Goal: Browse casually

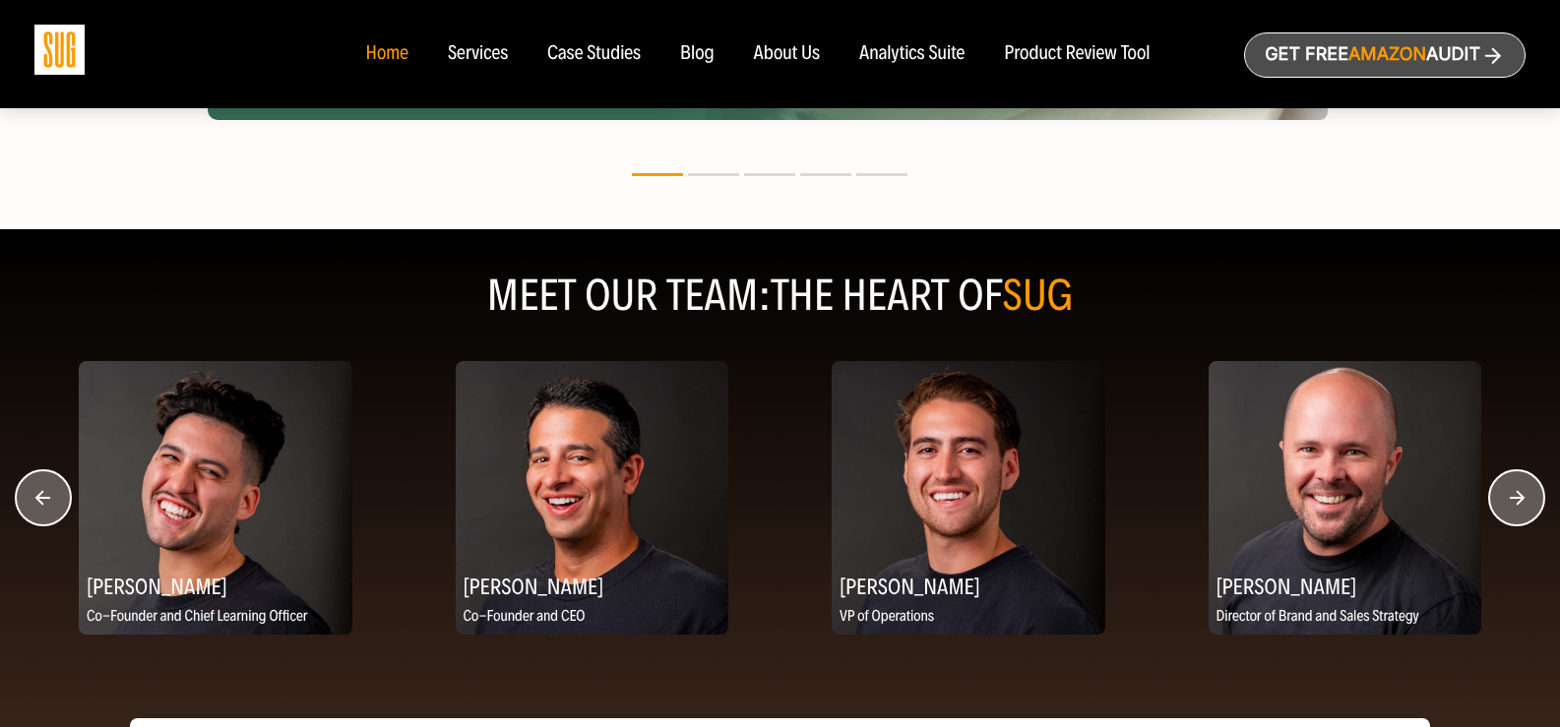
scroll to position [2386, 0]
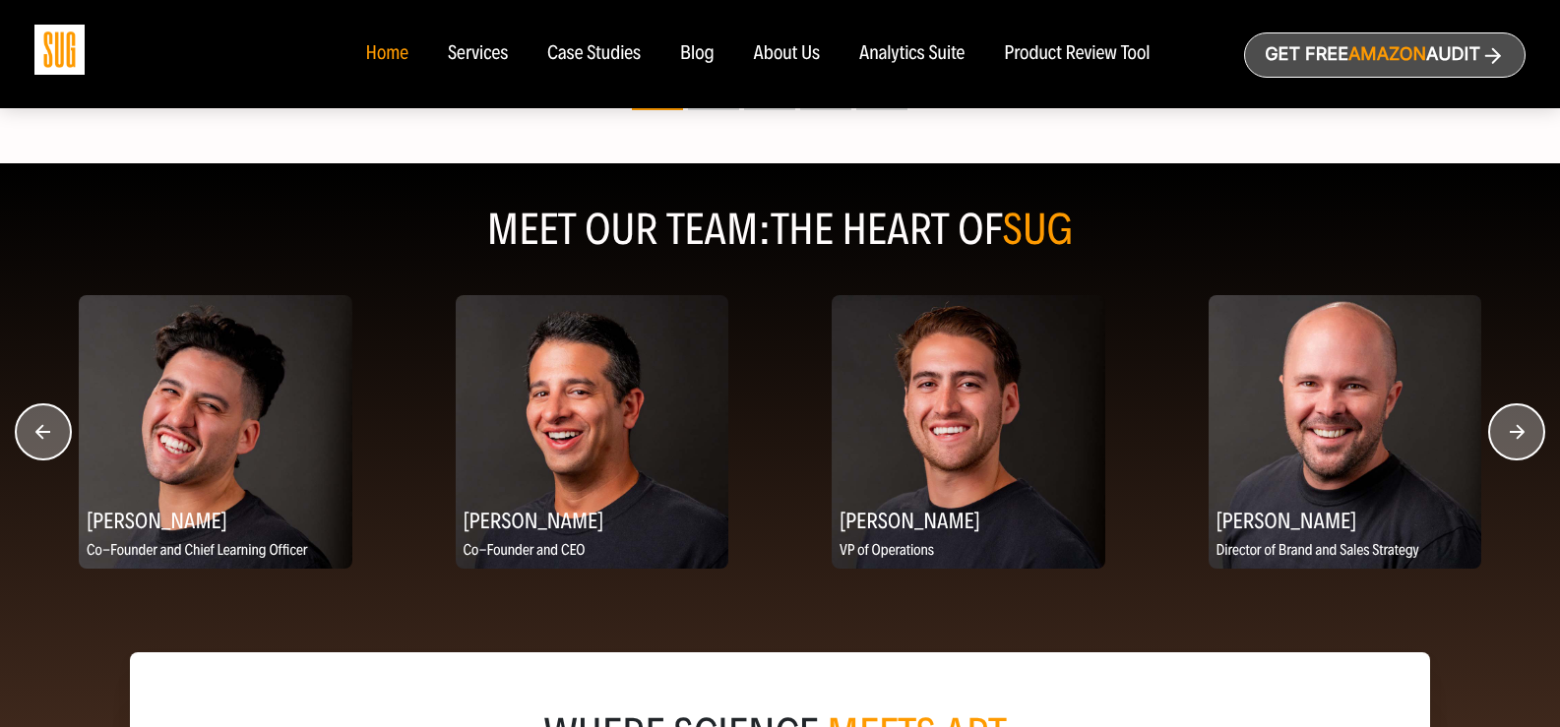
click at [1512, 445] on circle "button" at bounding box center [1516, 432] width 55 height 55
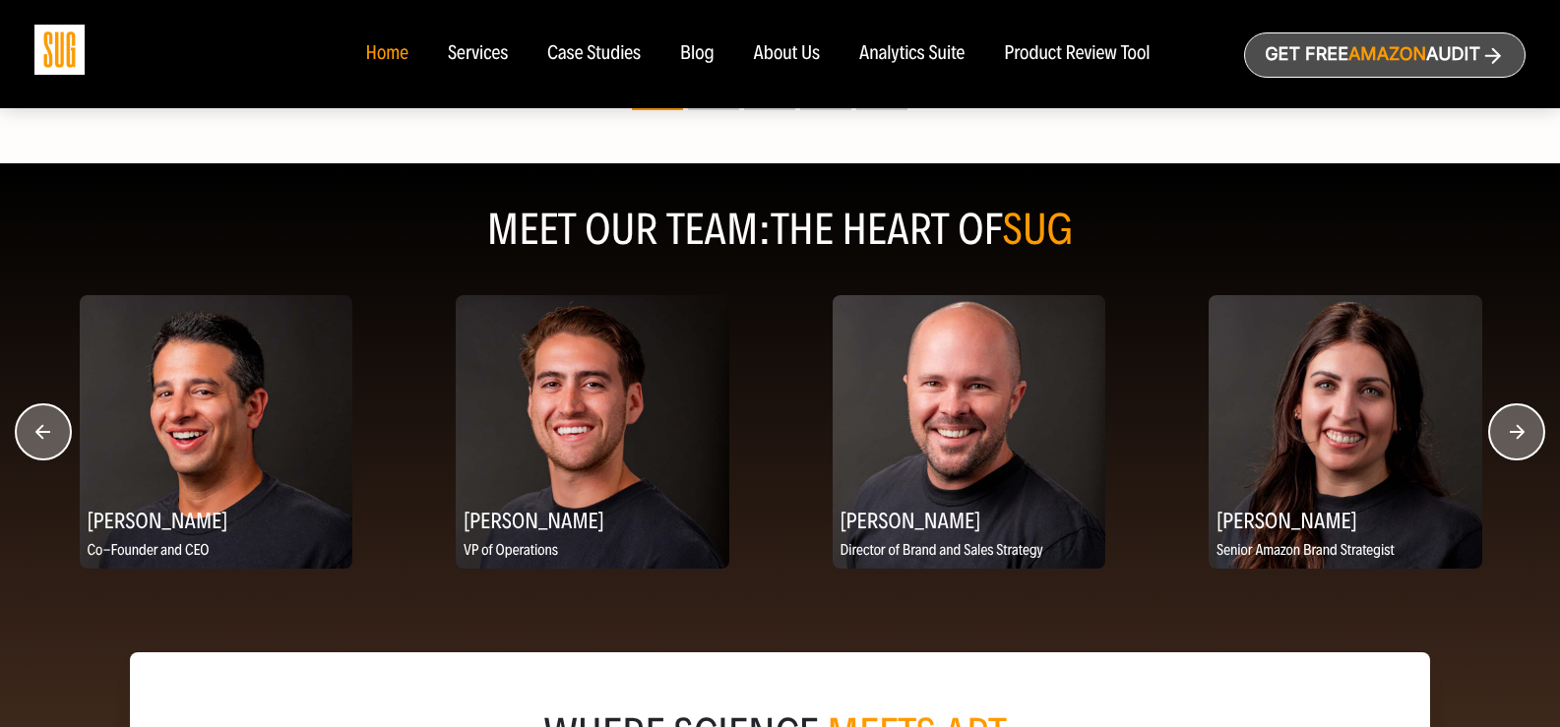
click at [1501, 432] on circle "button" at bounding box center [1516, 432] width 55 height 55
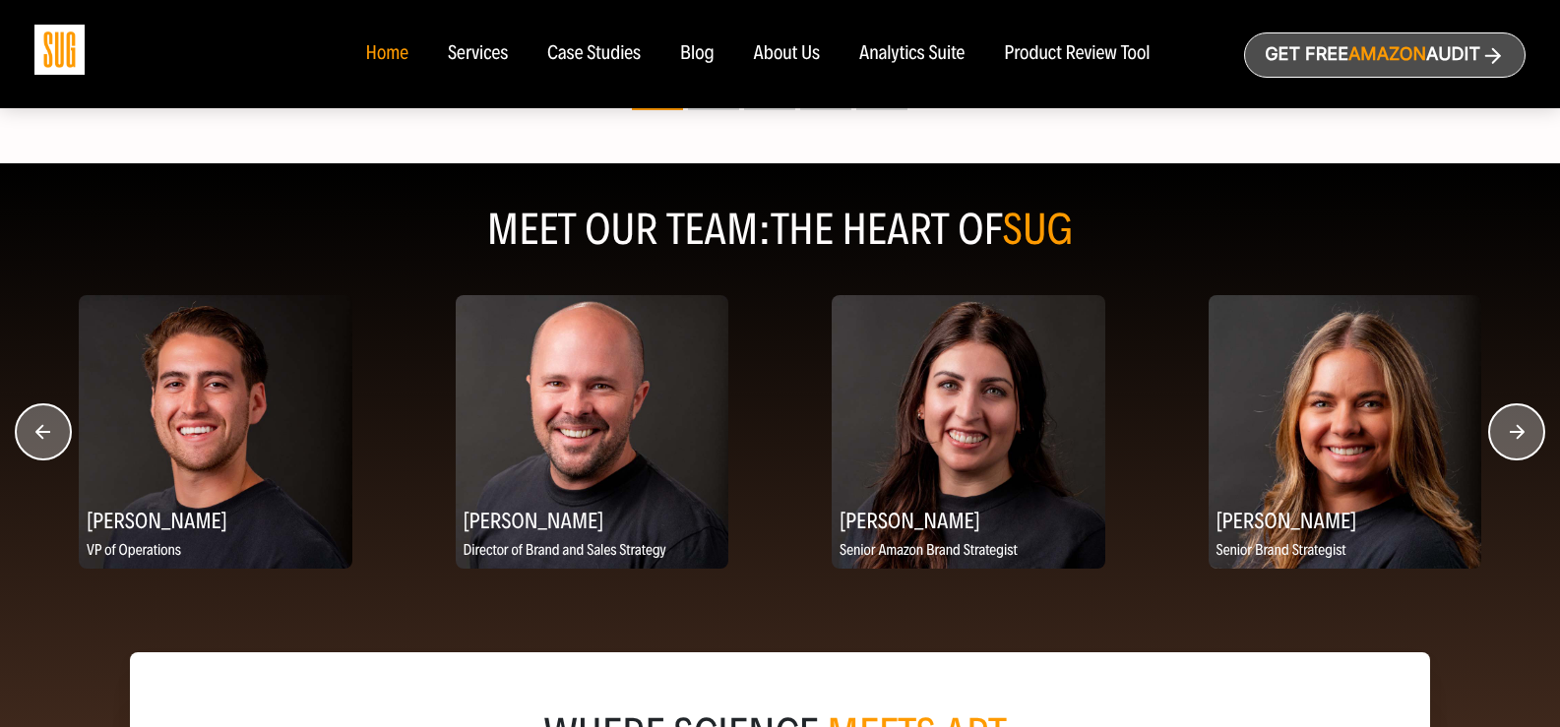
click at [1501, 432] on circle "button" at bounding box center [1516, 432] width 55 height 55
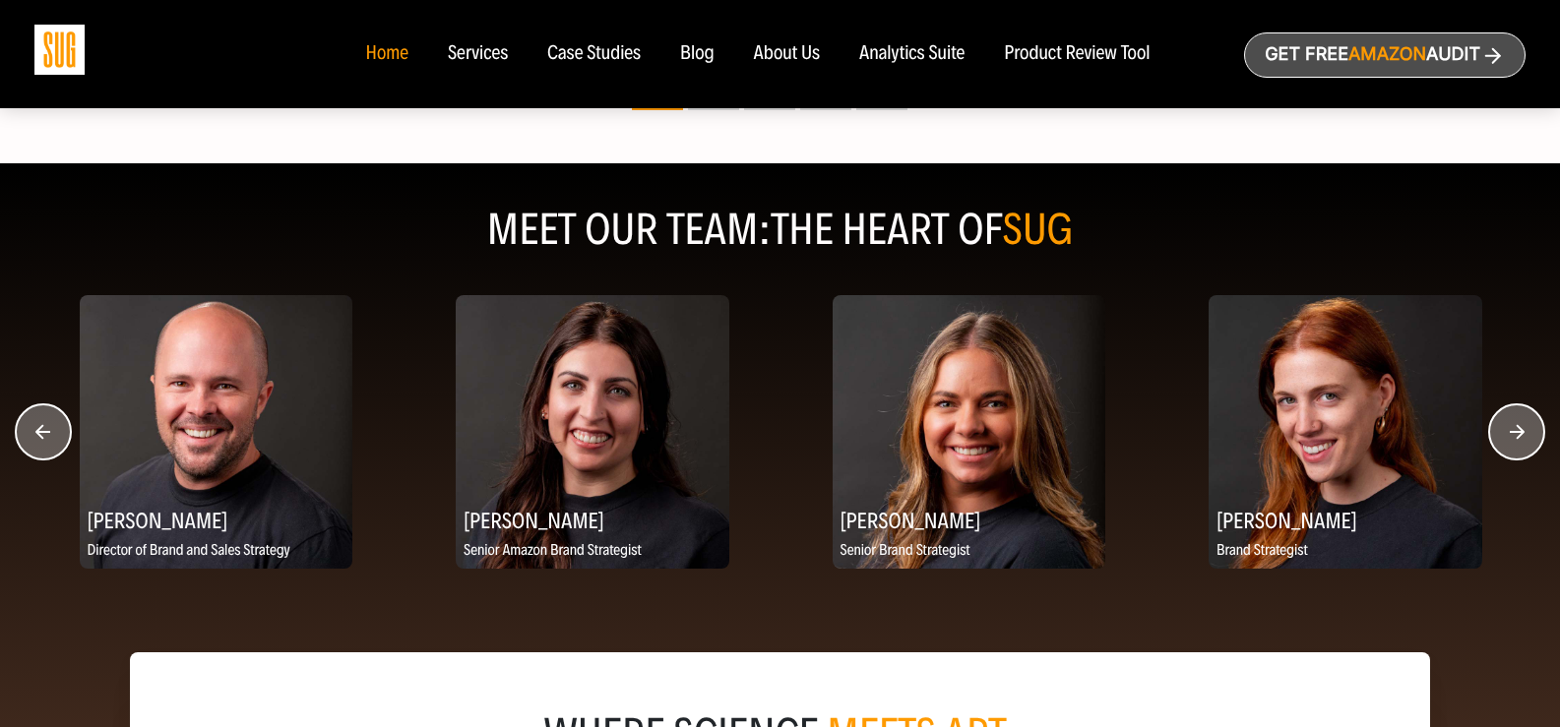
click at [1500, 432] on circle "button" at bounding box center [1516, 432] width 55 height 55
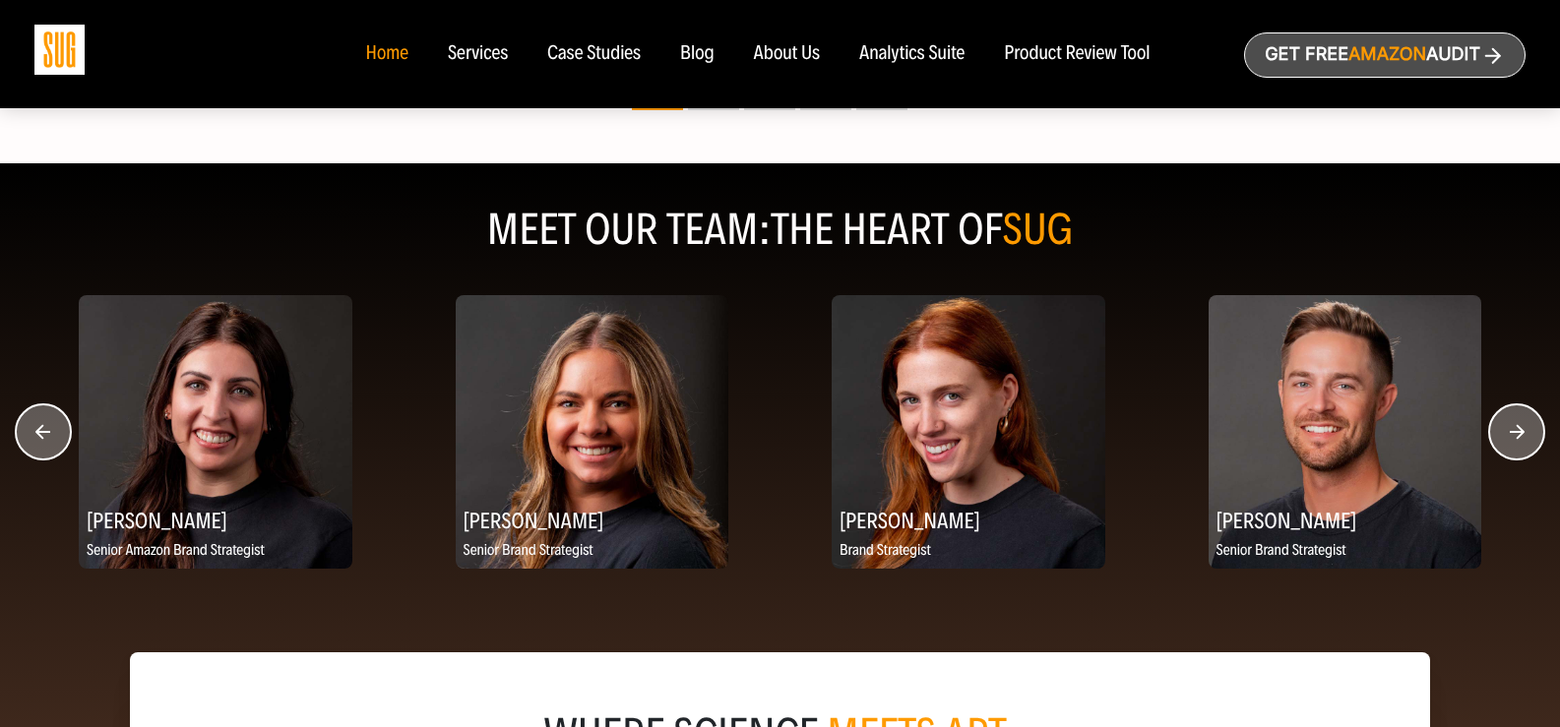
click at [1500, 432] on circle "button" at bounding box center [1516, 432] width 55 height 55
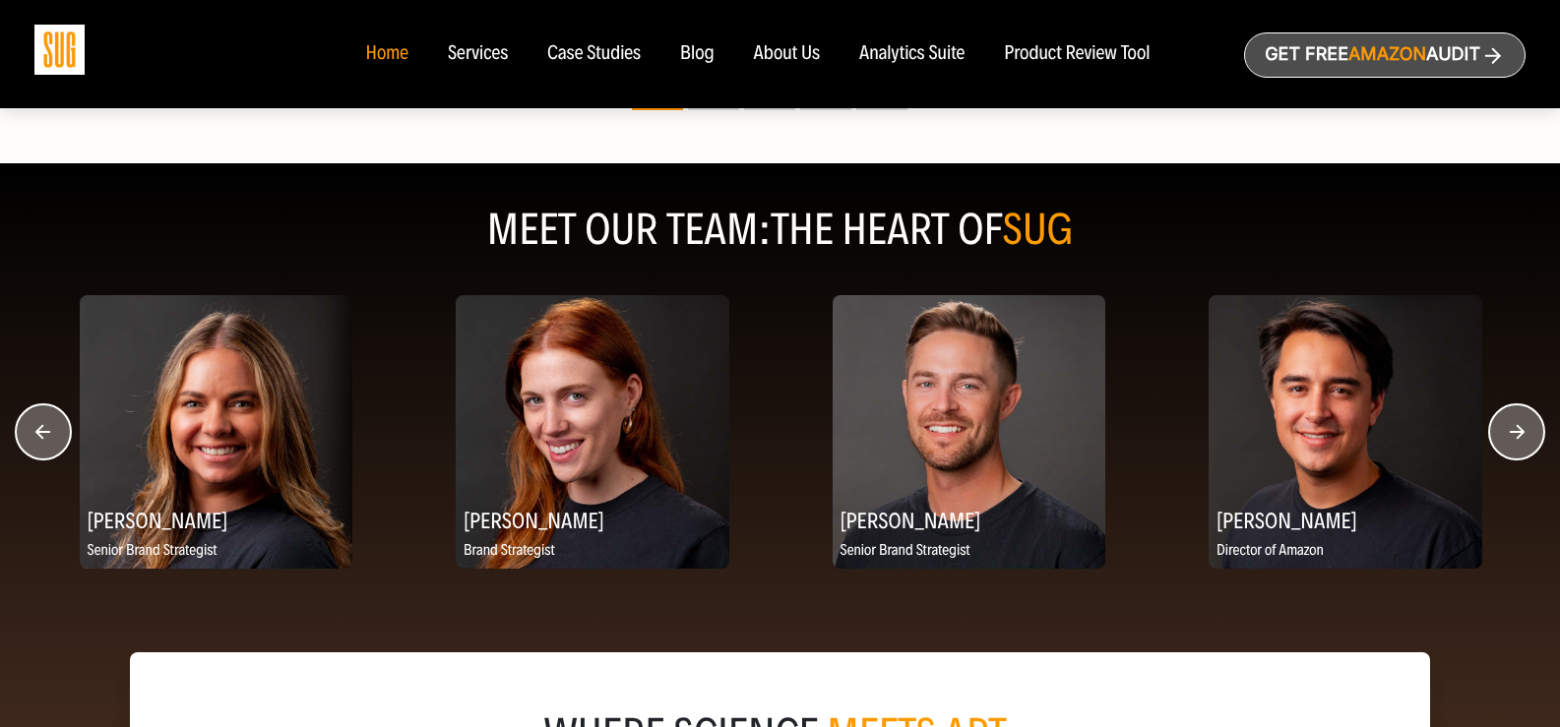
click at [1500, 432] on circle "button" at bounding box center [1516, 432] width 55 height 55
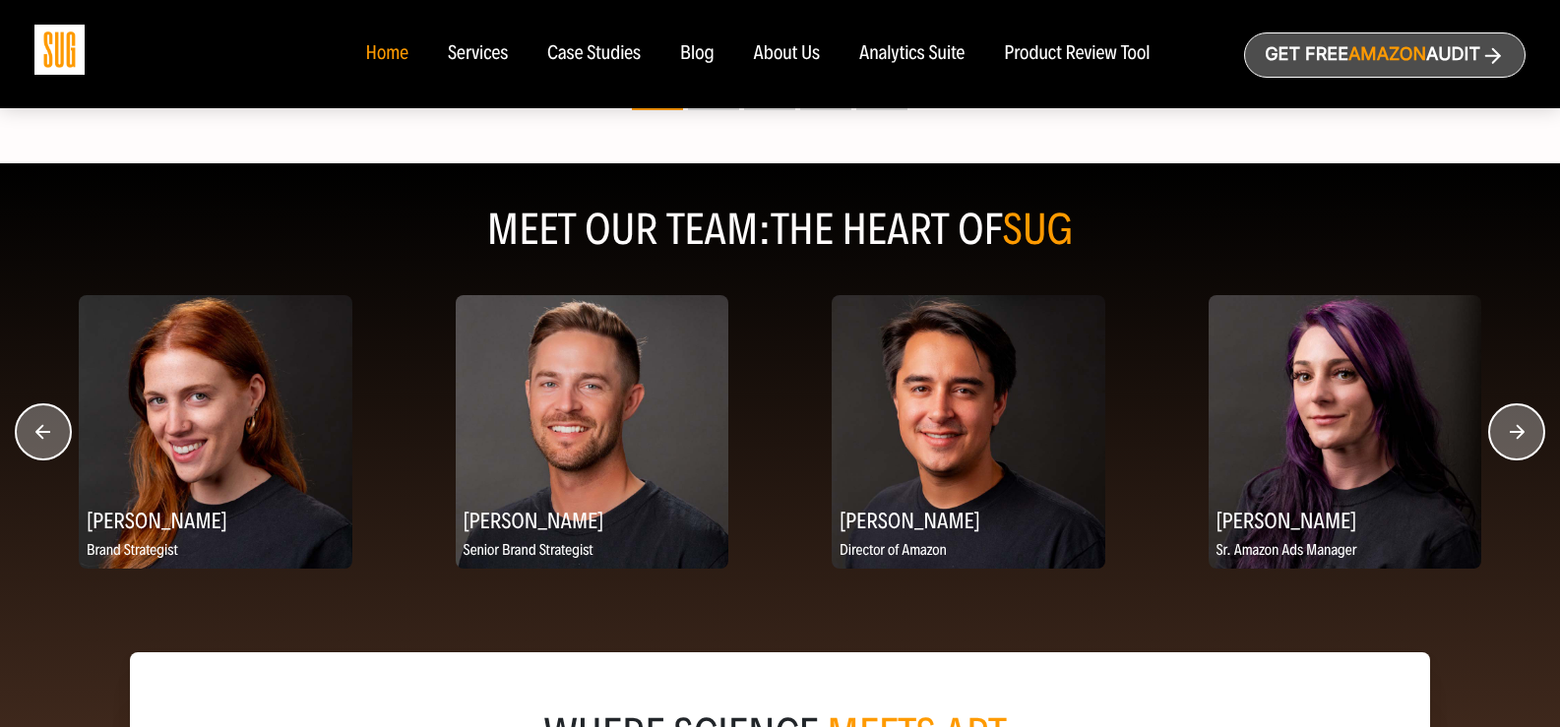
click at [1500, 432] on circle "button" at bounding box center [1516, 432] width 55 height 55
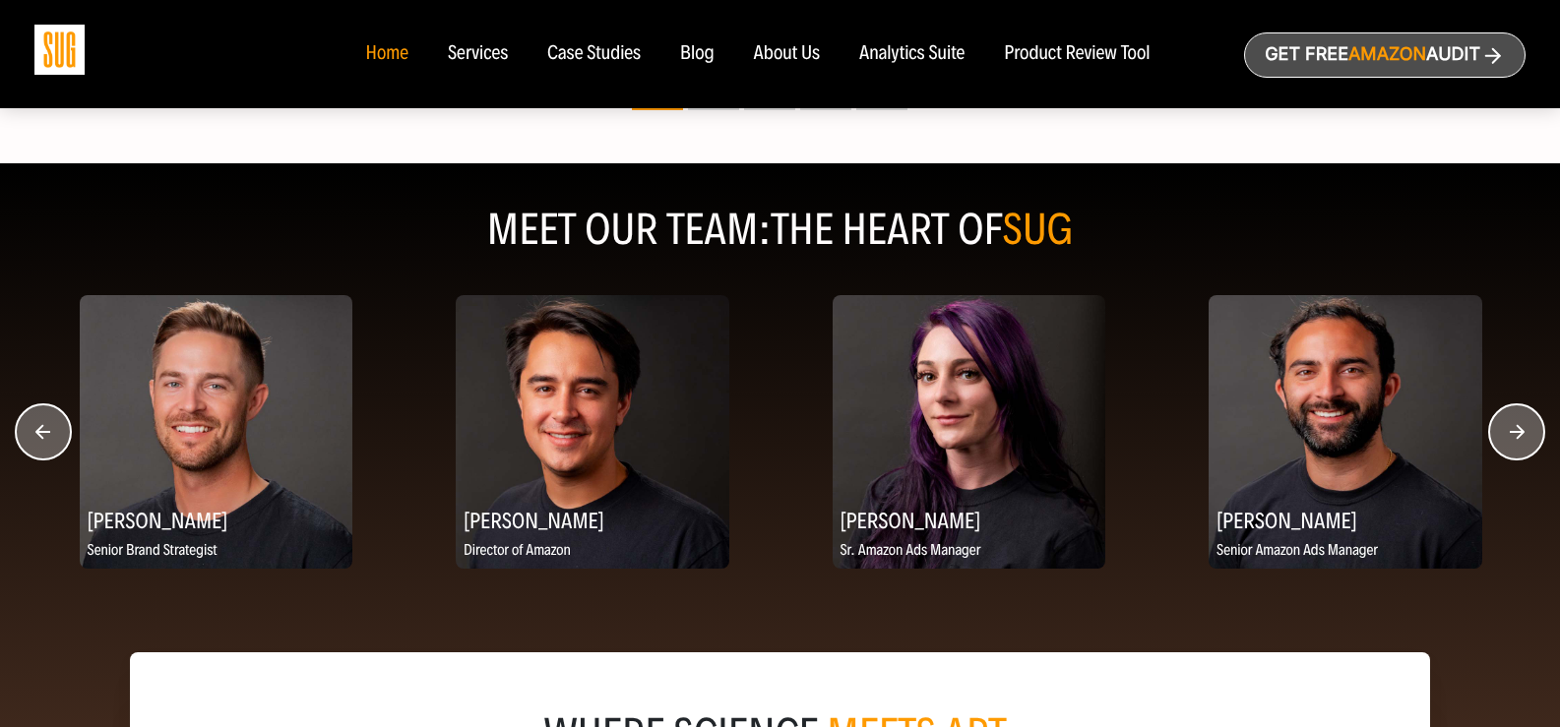
click at [1500, 432] on circle "button" at bounding box center [1516, 432] width 55 height 55
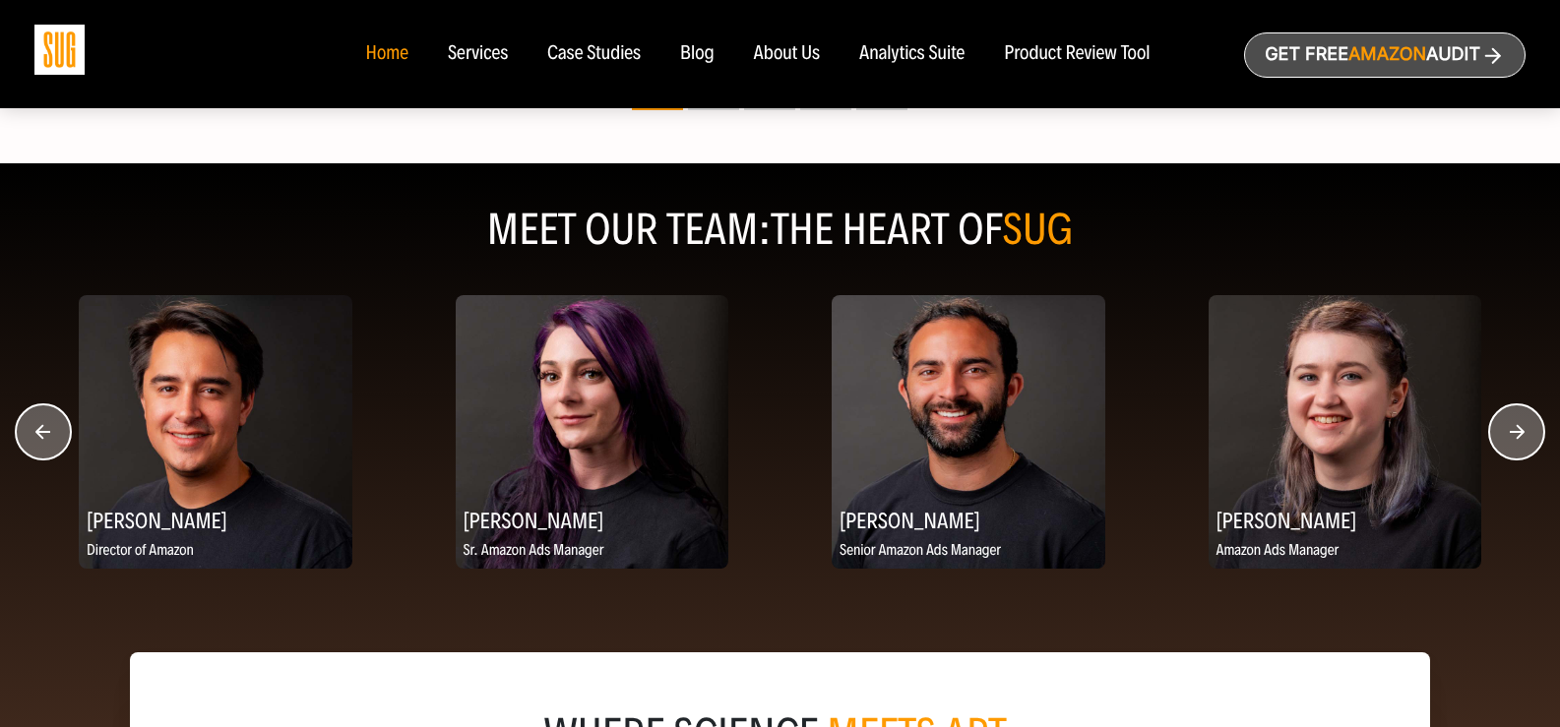
click at [1500, 432] on circle "button" at bounding box center [1516, 432] width 55 height 55
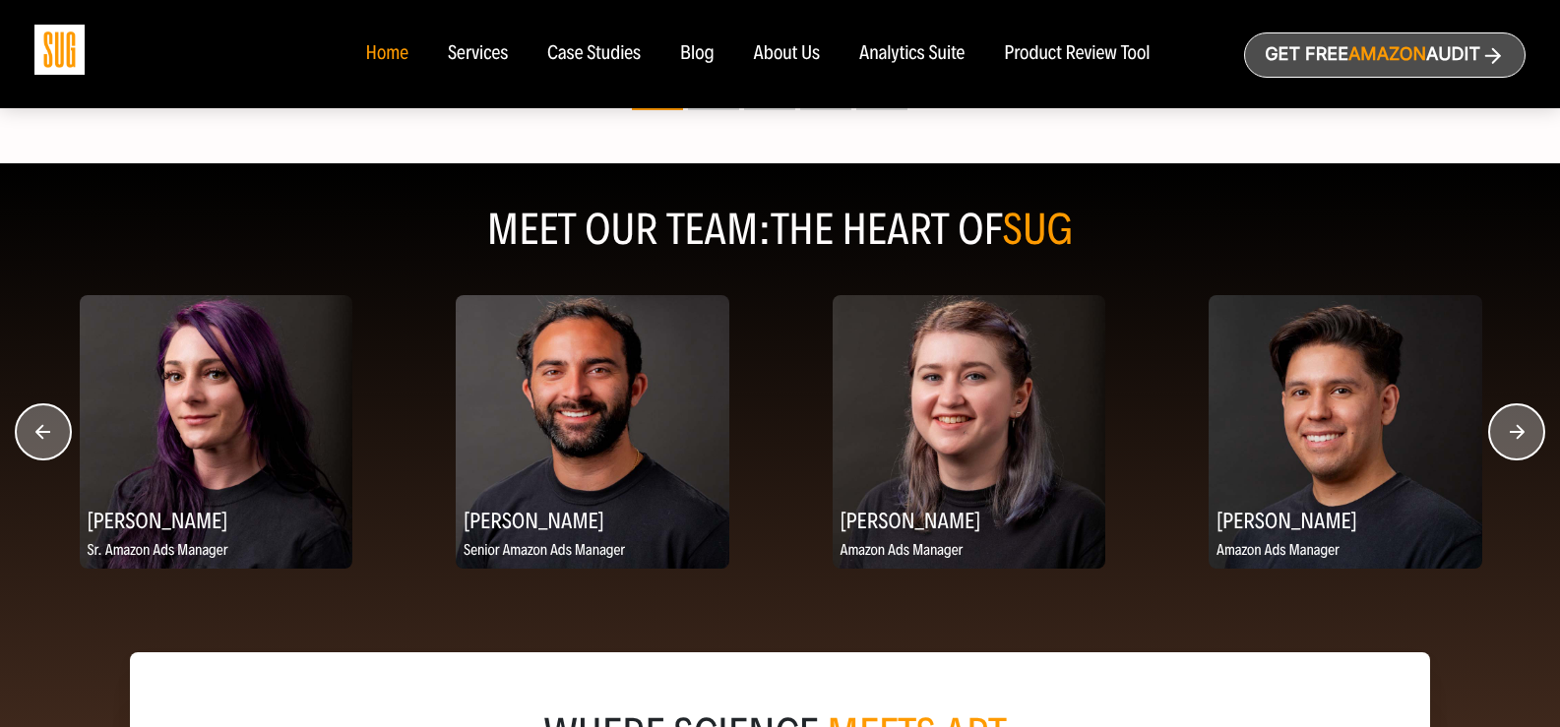
click at [1500, 432] on circle "button" at bounding box center [1516, 432] width 55 height 55
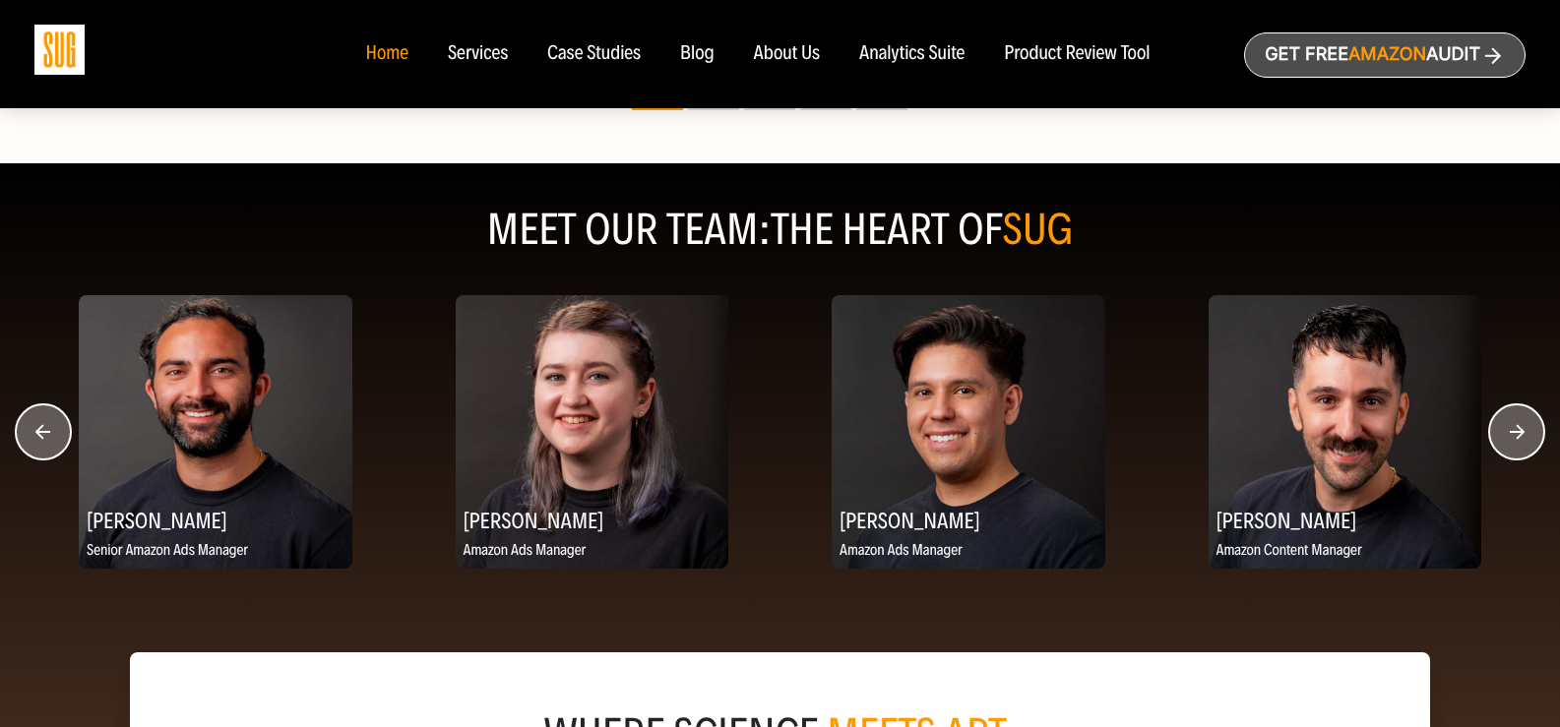
click at [1500, 432] on circle "button" at bounding box center [1516, 432] width 55 height 55
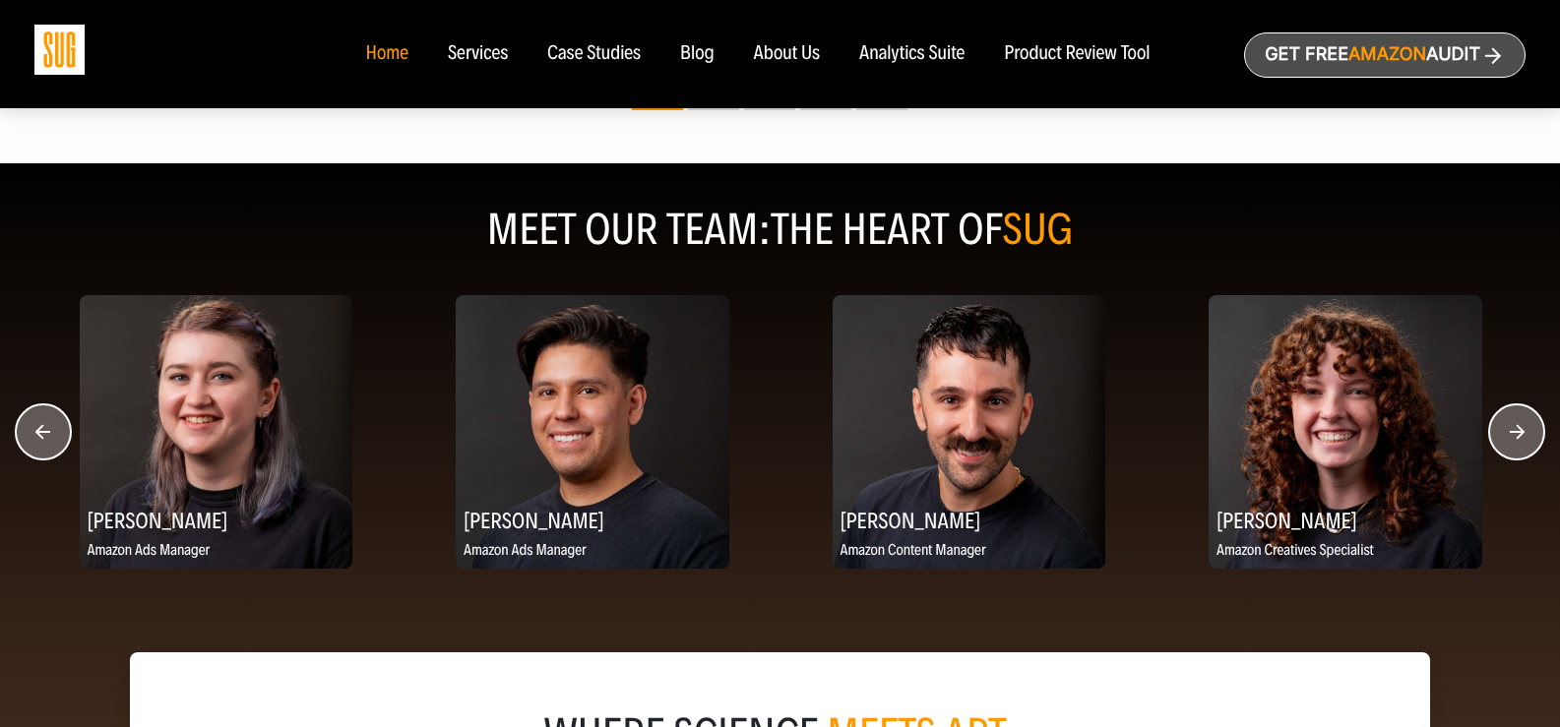
click at [1500, 432] on circle "button" at bounding box center [1516, 432] width 55 height 55
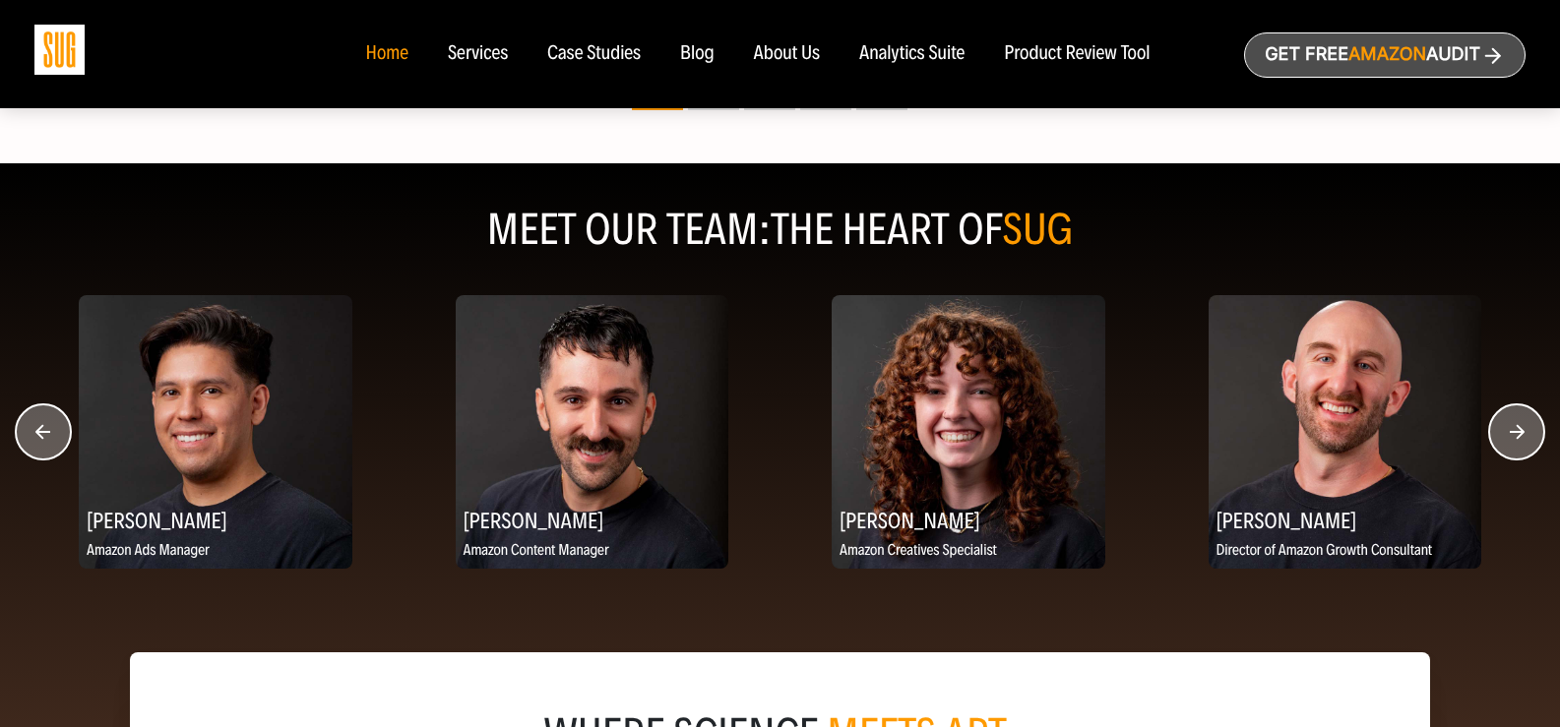
click at [1500, 432] on circle "button" at bounding box center [1516, 432] width 55 height 55
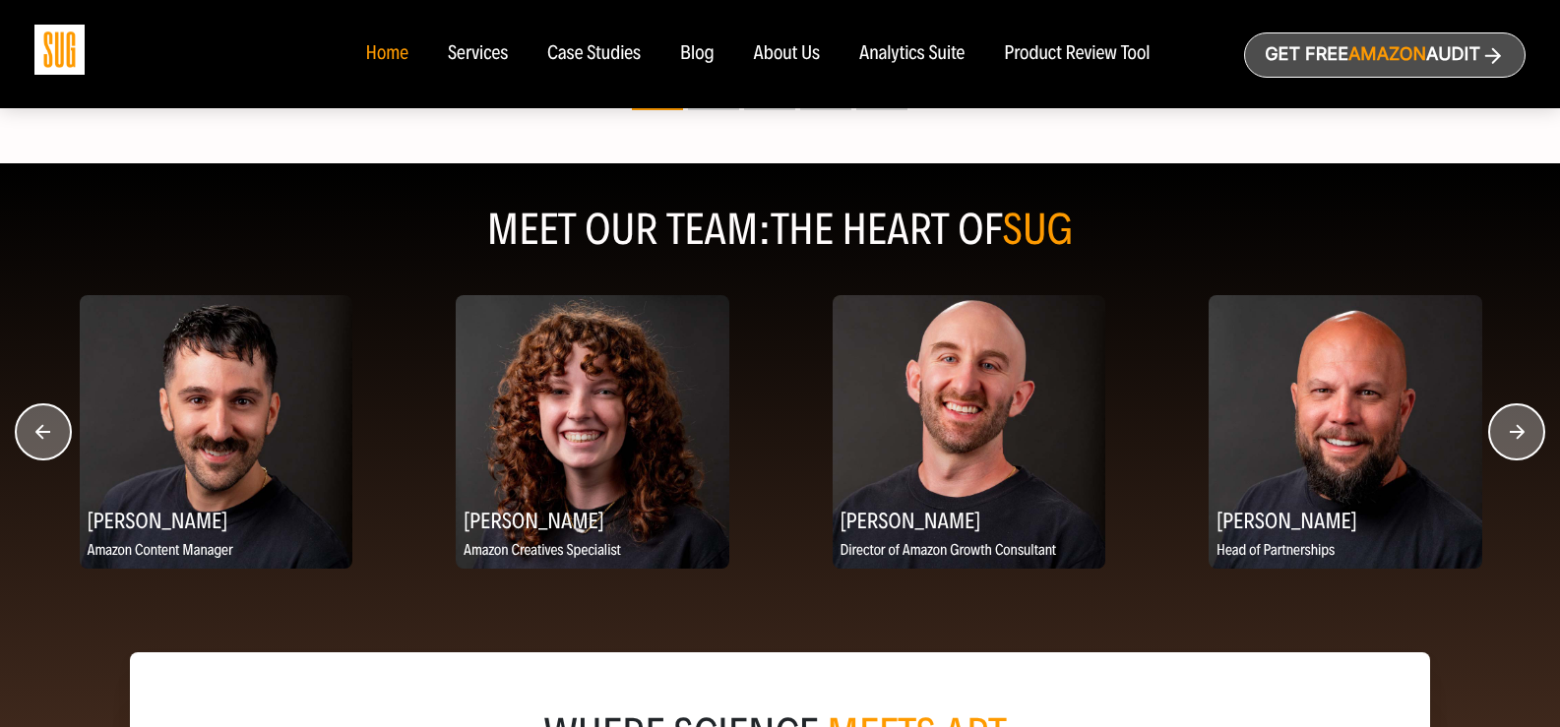
click at [1500, 432] on circle "button" at bounding box center [1516, 432] width 55 height 55
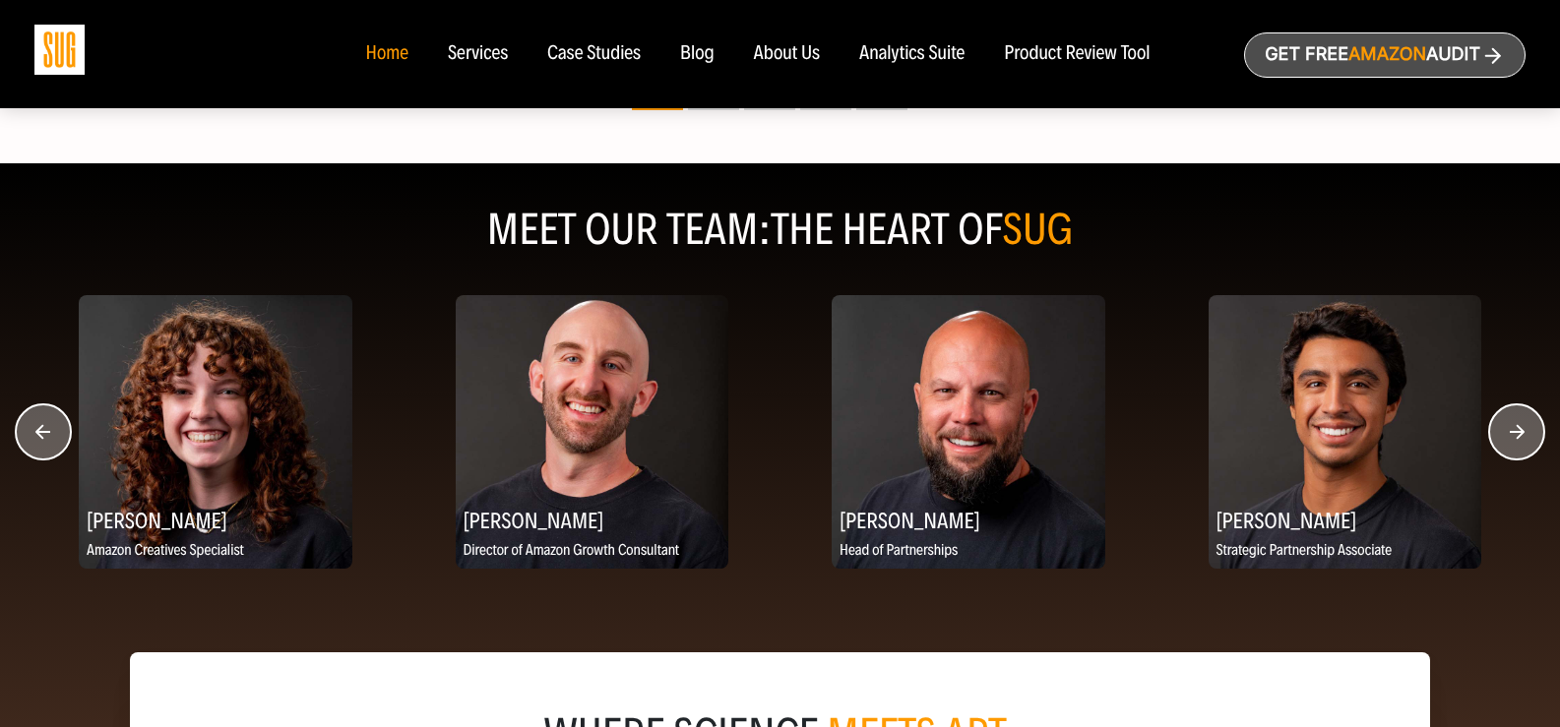
click at [1500, 432] on circle "button" at bounding box center [1516, 432] width 55 height 55
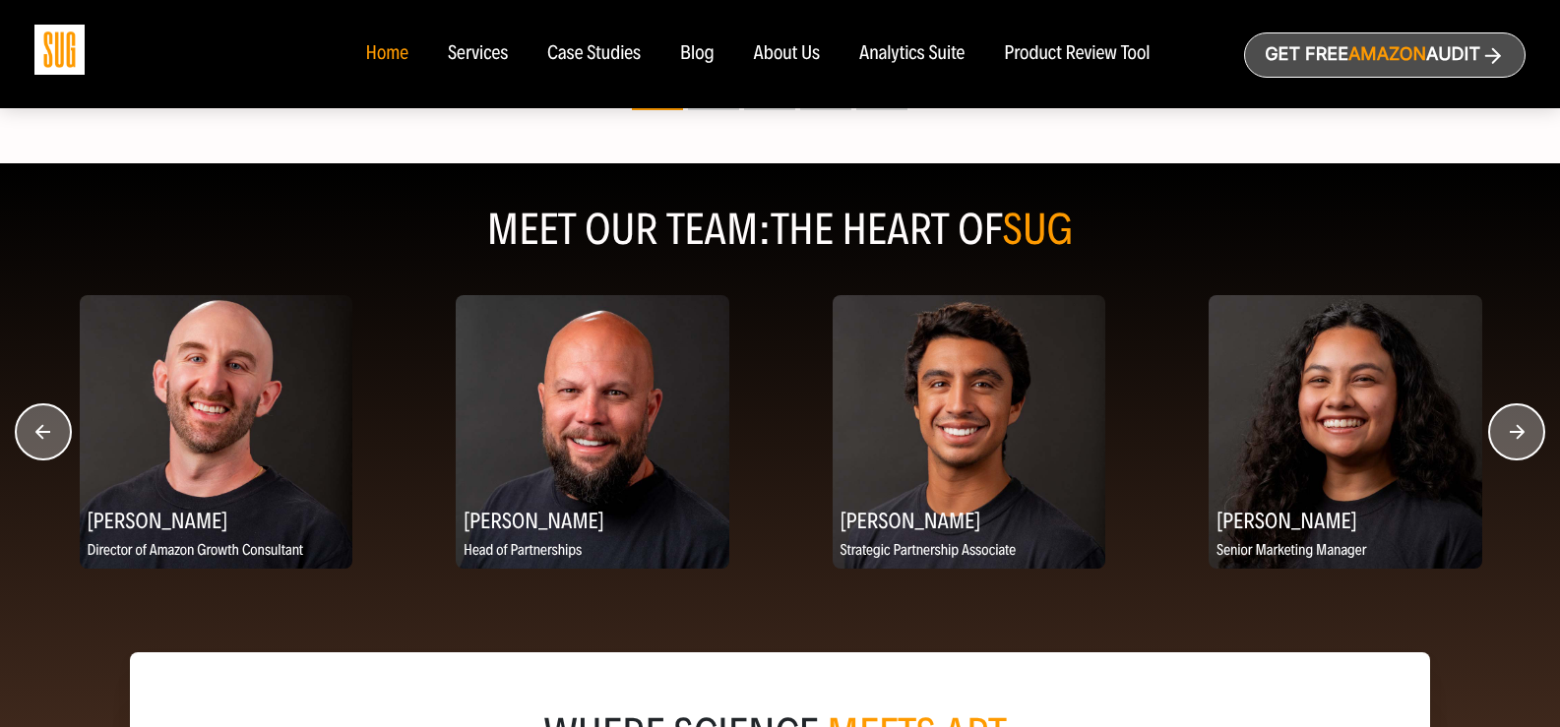
click at [1500, 432] on circle "button" at bounding box center [1516, 432] width 55 height 55
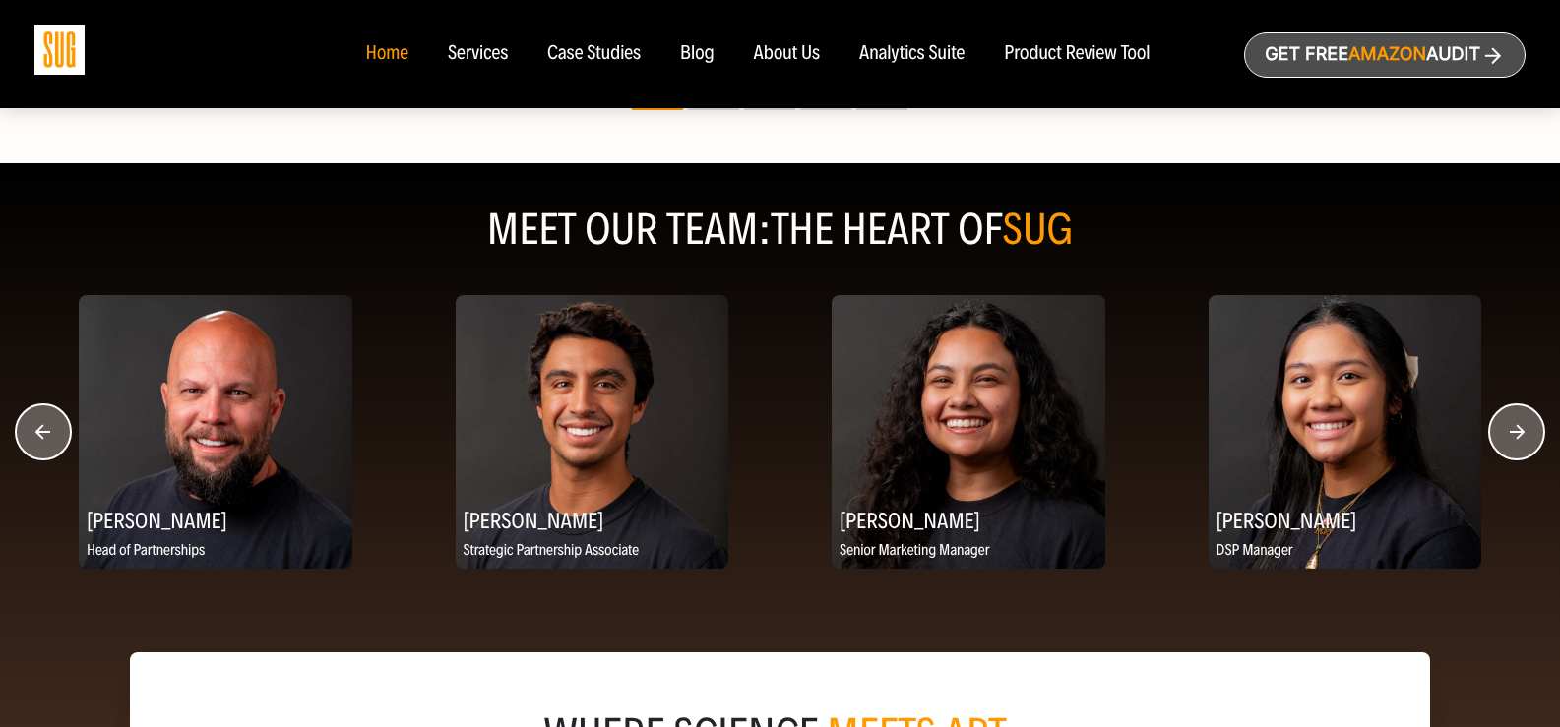
click at [1500, 432] on circle "button" at bounding box center [1516, 432] width 55 height 55
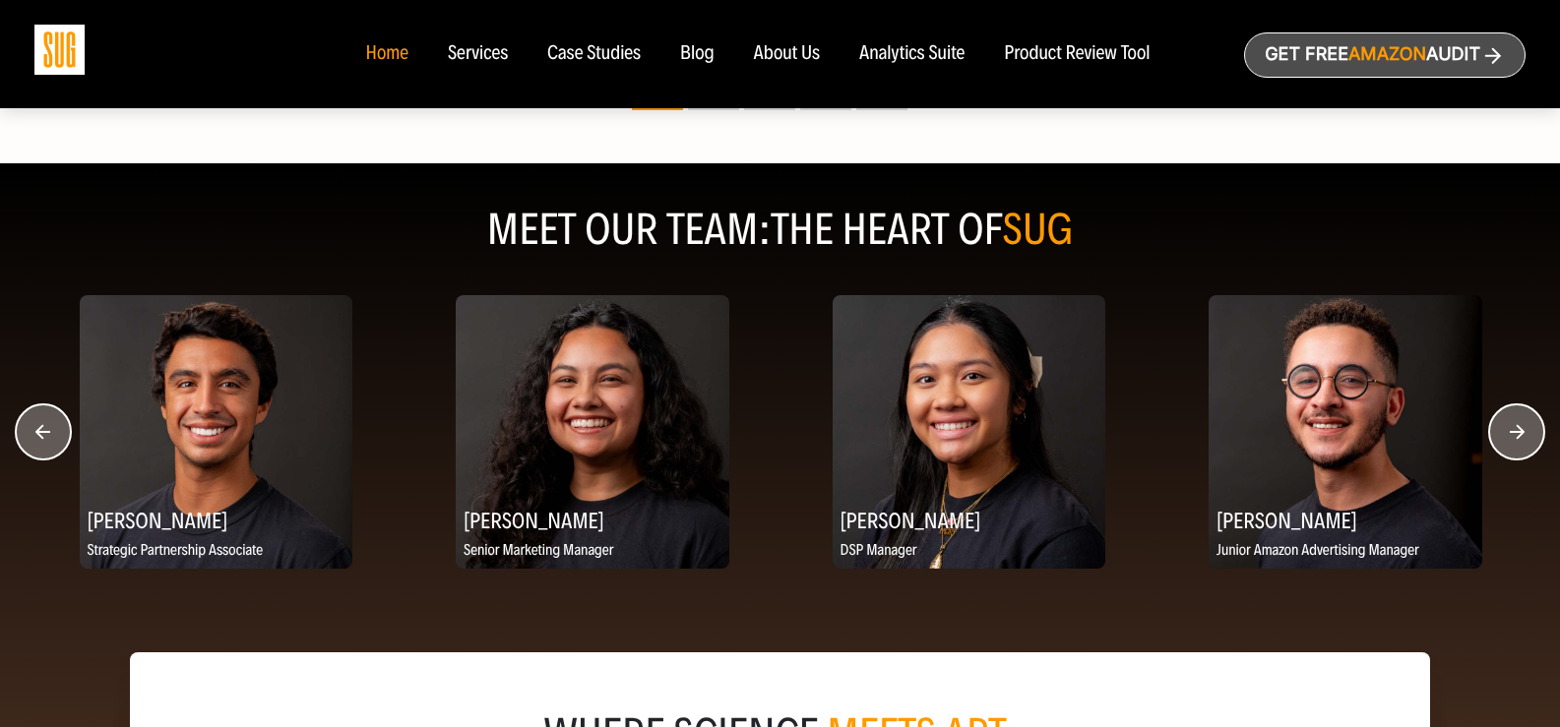
click at [1500, 432] on circle "button" at bounding box center [1516, 432] width 55 height 55
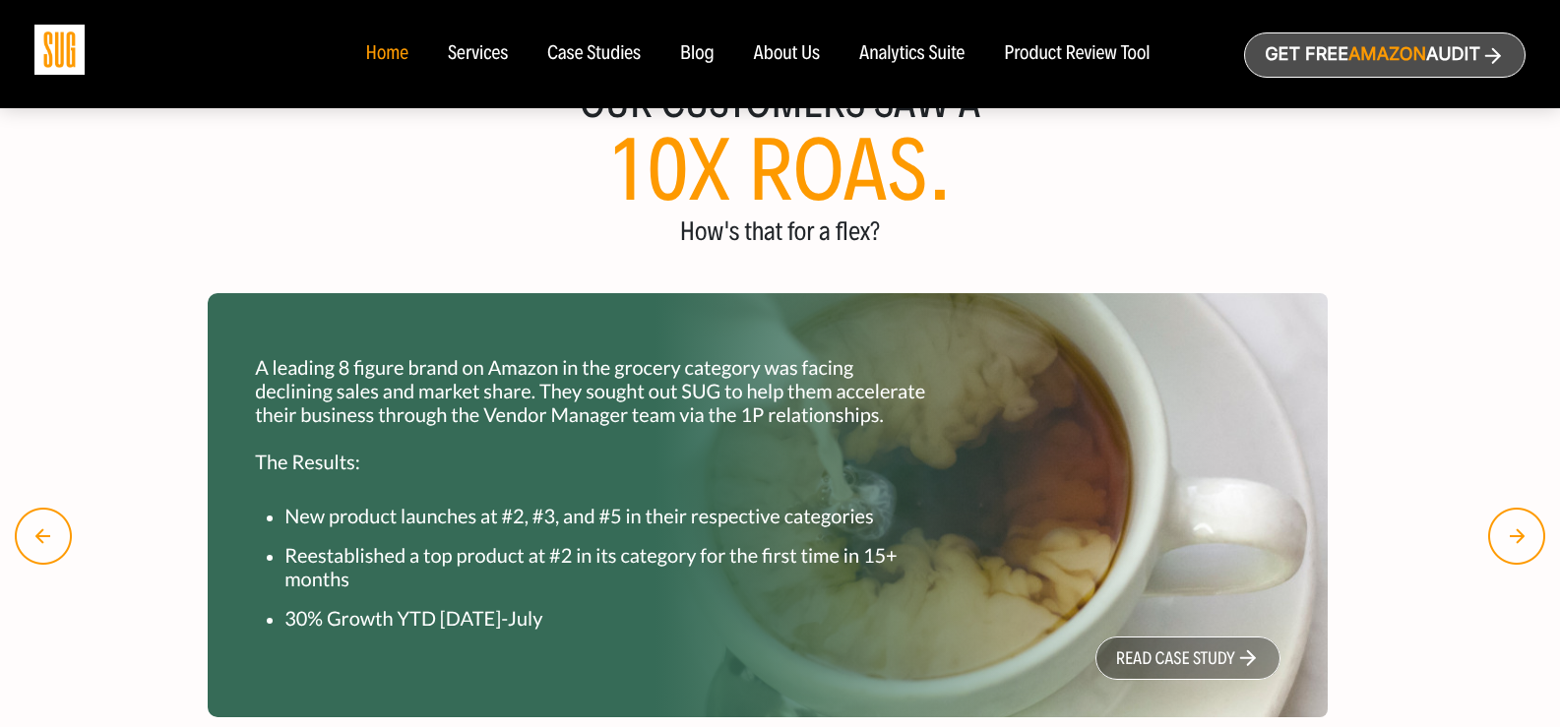
scroll to position [1500, 0]
